Goal: Task Accomplishment & Management: Use online tool/utility

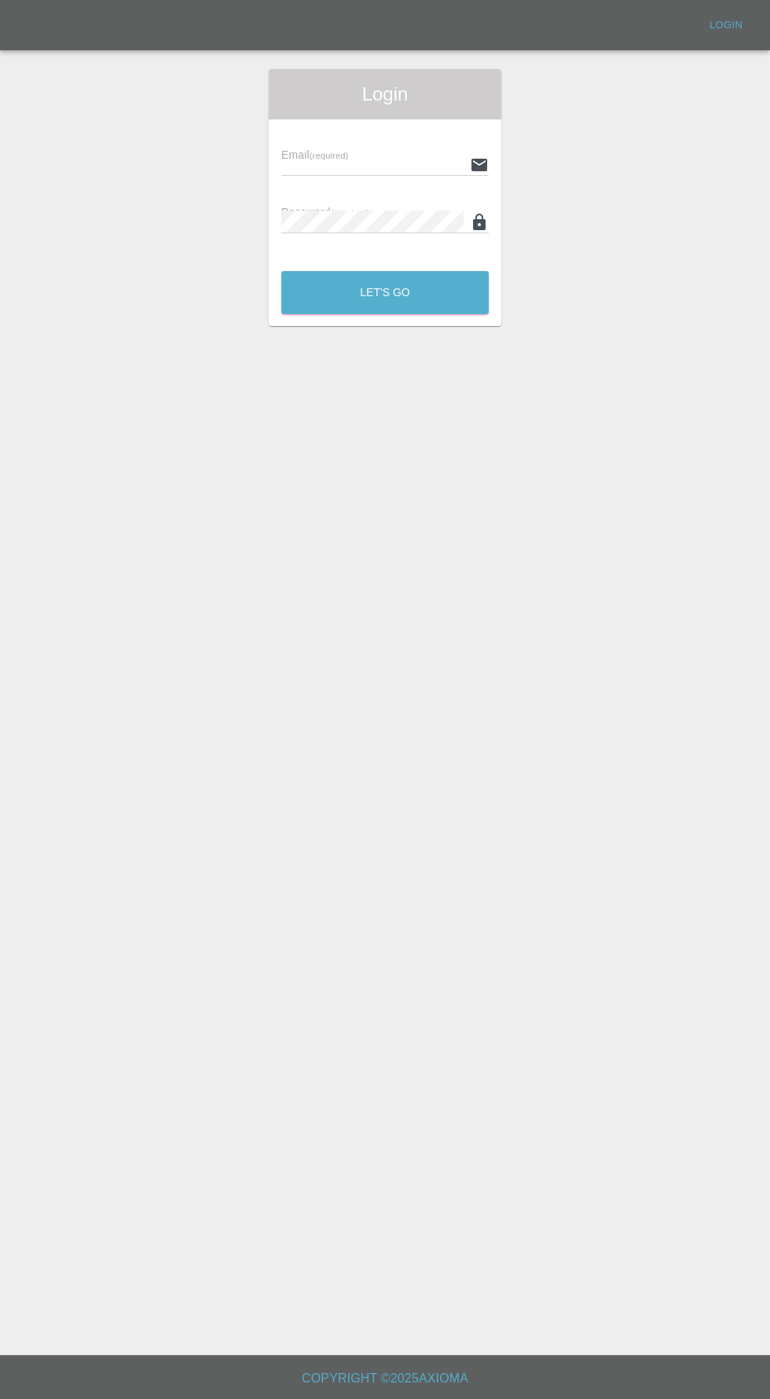
click at [344, 160] on input "text" at bounding box center [372, 164] width 182 height 23
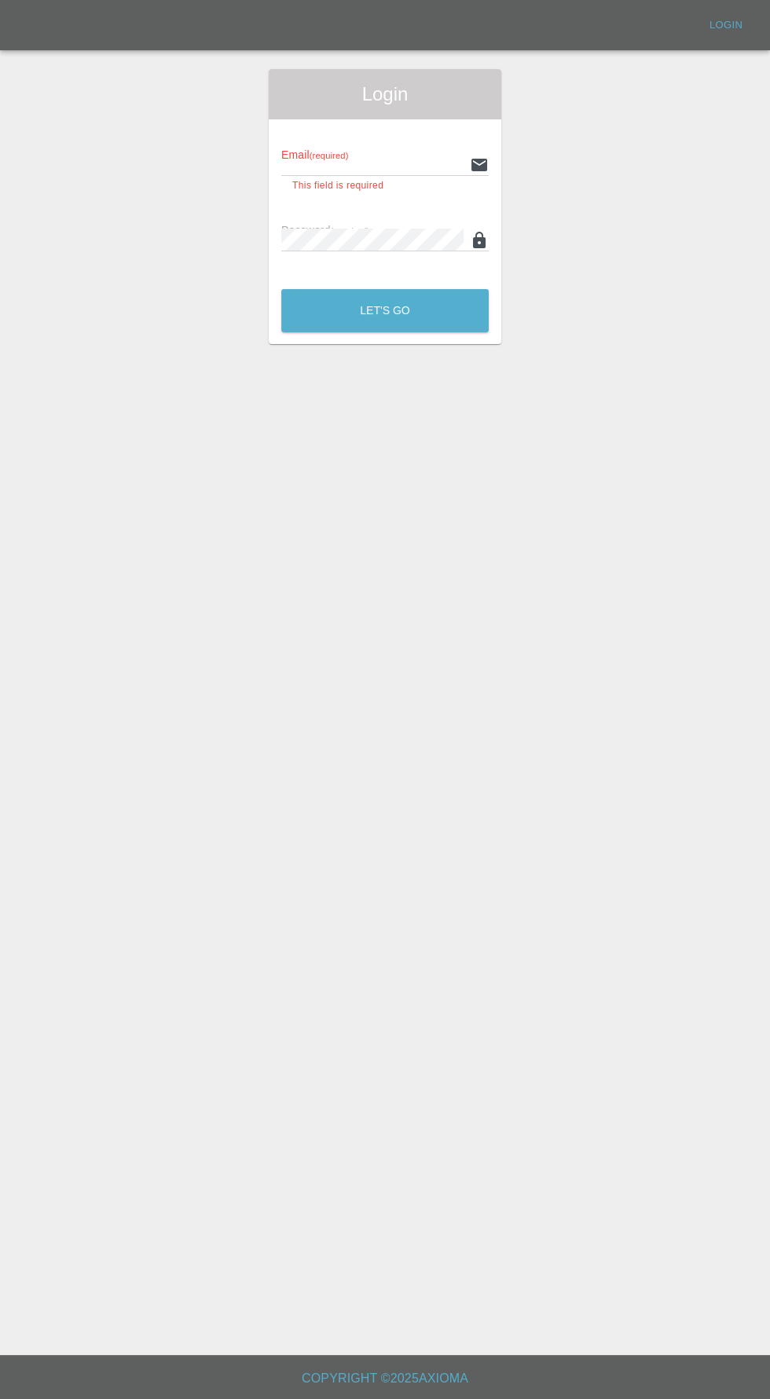
type input "[EMAIL_ADDRESS][DOMAIN_NAME]"
click at [281, 289] on button "Let's Go" at bounding box center [384, 310] width 207 height 43
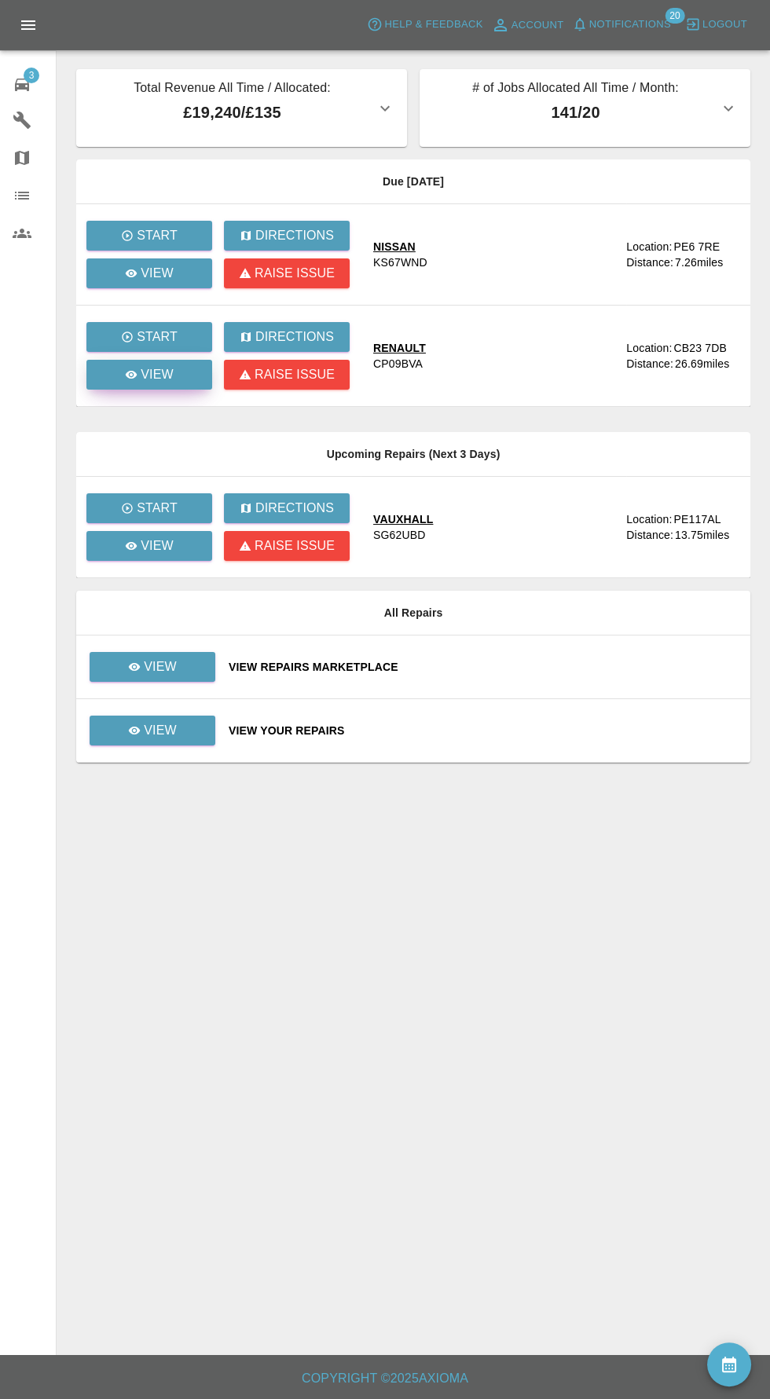
click at [149, 374] on p "View" at bounding box center [157, 374] width 33 height 19
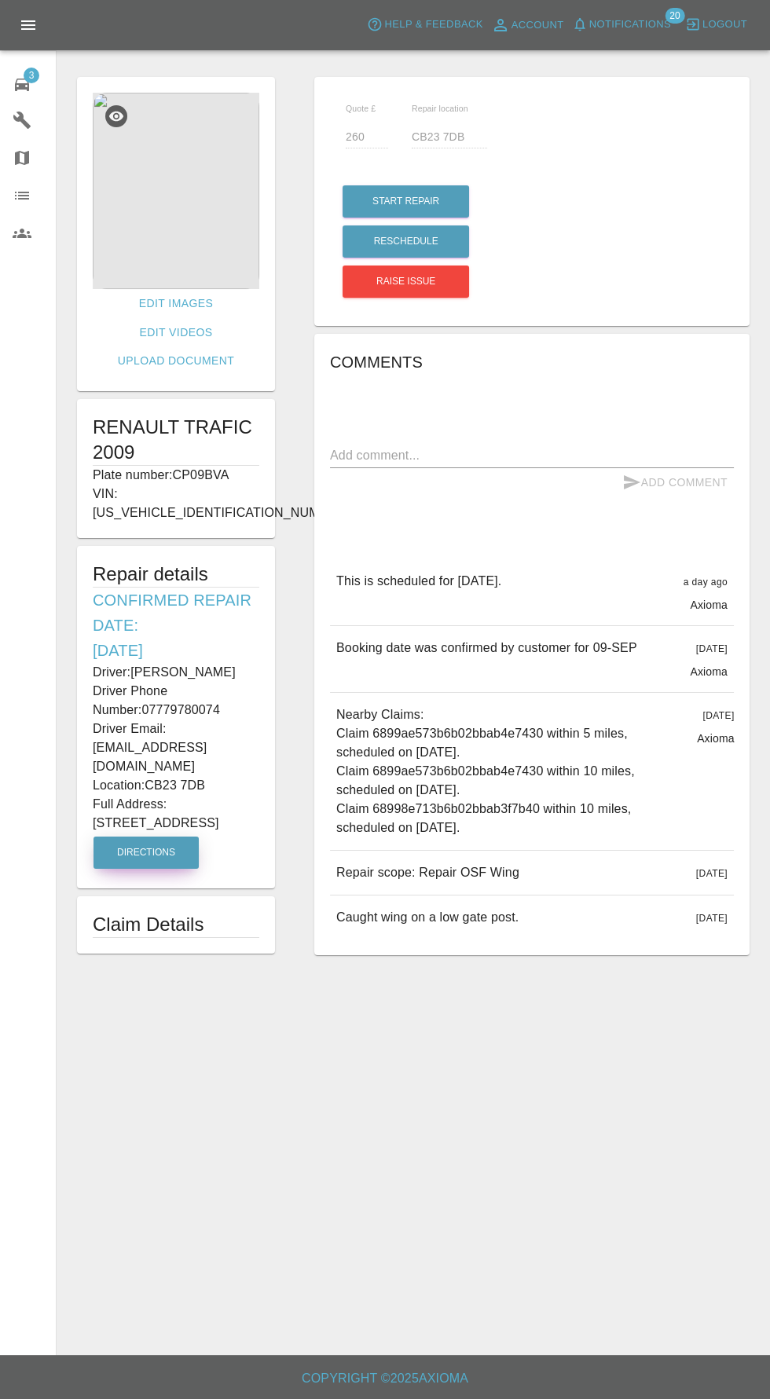
click at [174, 837] on button "Directions" at bounding box center [145, 853] width 105 height 32
